Goal: Information Seeking & Learning: Learn about a topic

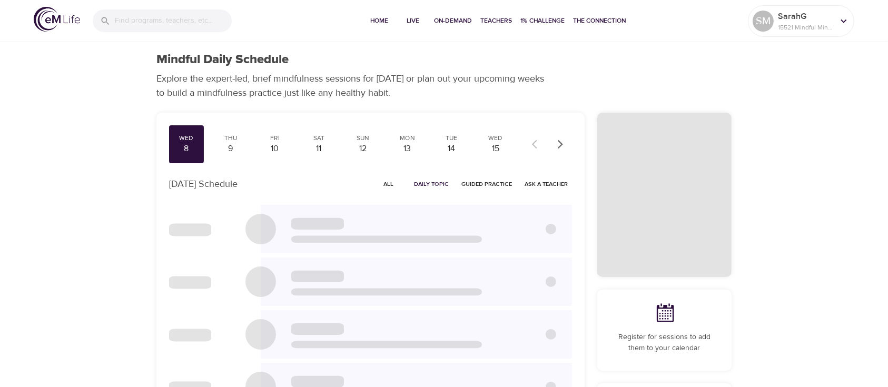
checkbox input "true"
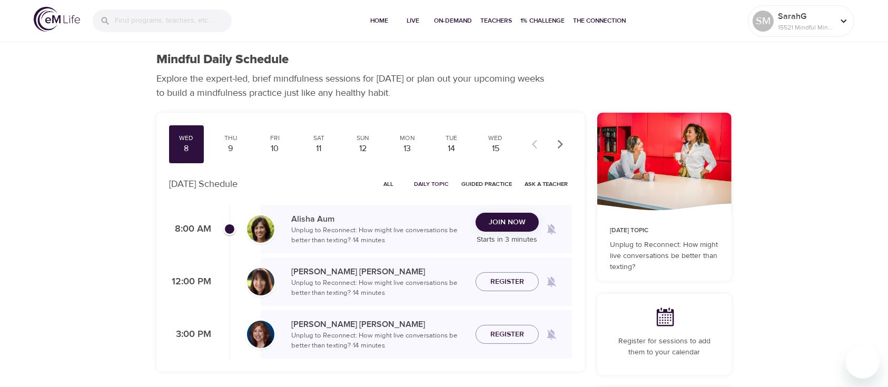
click at [558, 141] on icon "button" at bounding box center [560, 144] width 5 height 9
click at [558, 140] on icon "button" at bounding box center [560, 144] width 5 height 9
click at [412, 150] on div "2" at bounding box center [407, 149] width 26 height 12
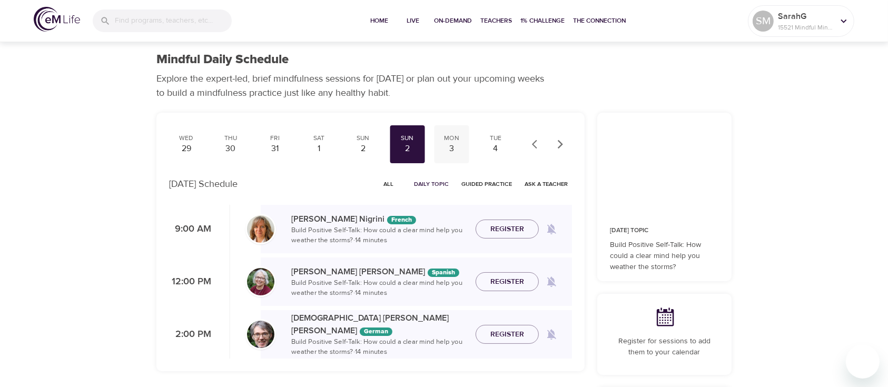
click at [450, 147] on div "3" at bounding box center [451, 149] width 26 height 12
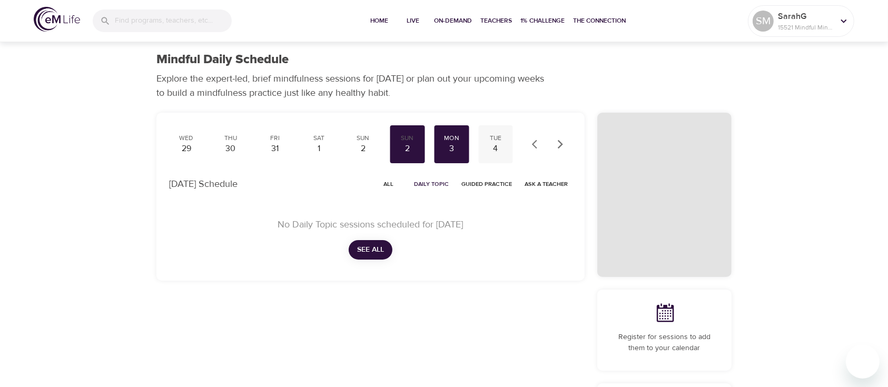
click at [491, 145] on div "4" at bounding box center [495, 149] width 26 height 12
click at [534, 141] on icon "button" at bounding box center [537, 144] width 11 height 11
click at [534, 139] on icon "button" at bounding box center [537, 144] width 11 height 11
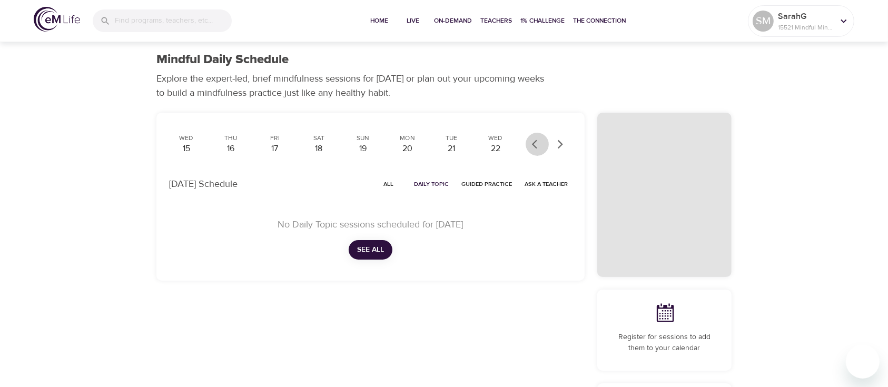
click at [534, 140] on icon "button" at bounding box center [537, 144] width 11 height 11
click at [534, 137] on div at bounding box center [549, 144] width 46 height 23
click at [185, 148] on div "8" at bounding box center [186, 149] width 26 height 12
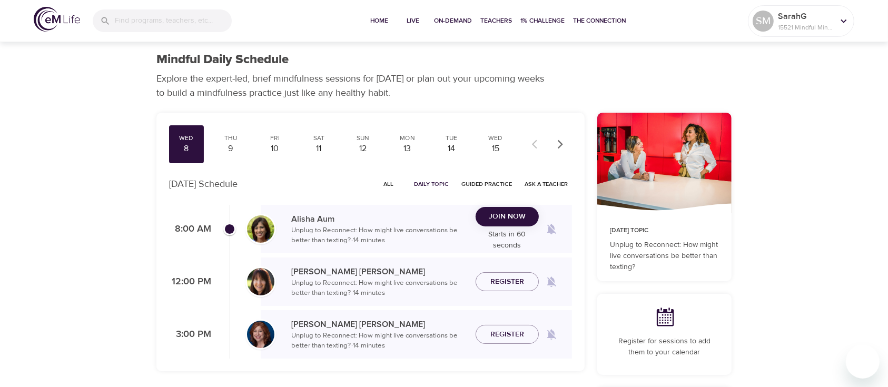
click at [508, 217] on span "Join Now" at bounding box center [507, 216] width 37 height 13
